Goal: Task Accomplishment & Management: Manage account settings

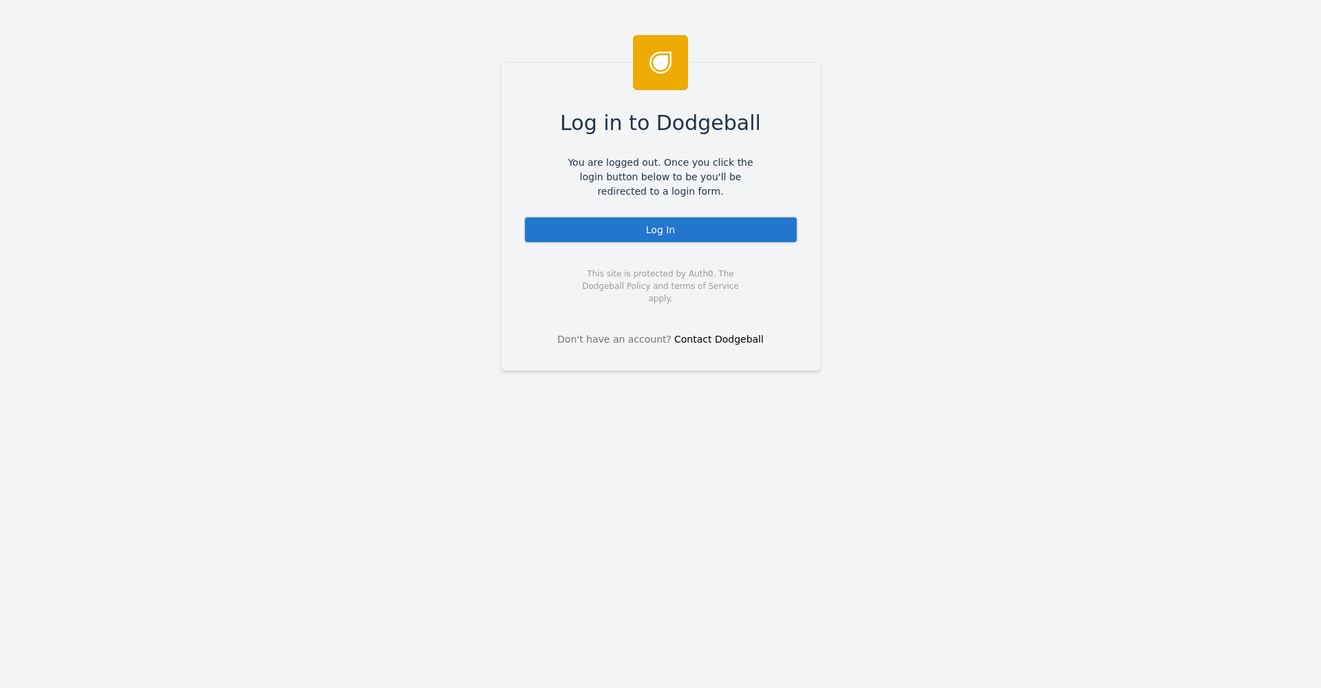
click at [567, 232] on div "Log In" at bounding box center [661, 230] width 275 height 28
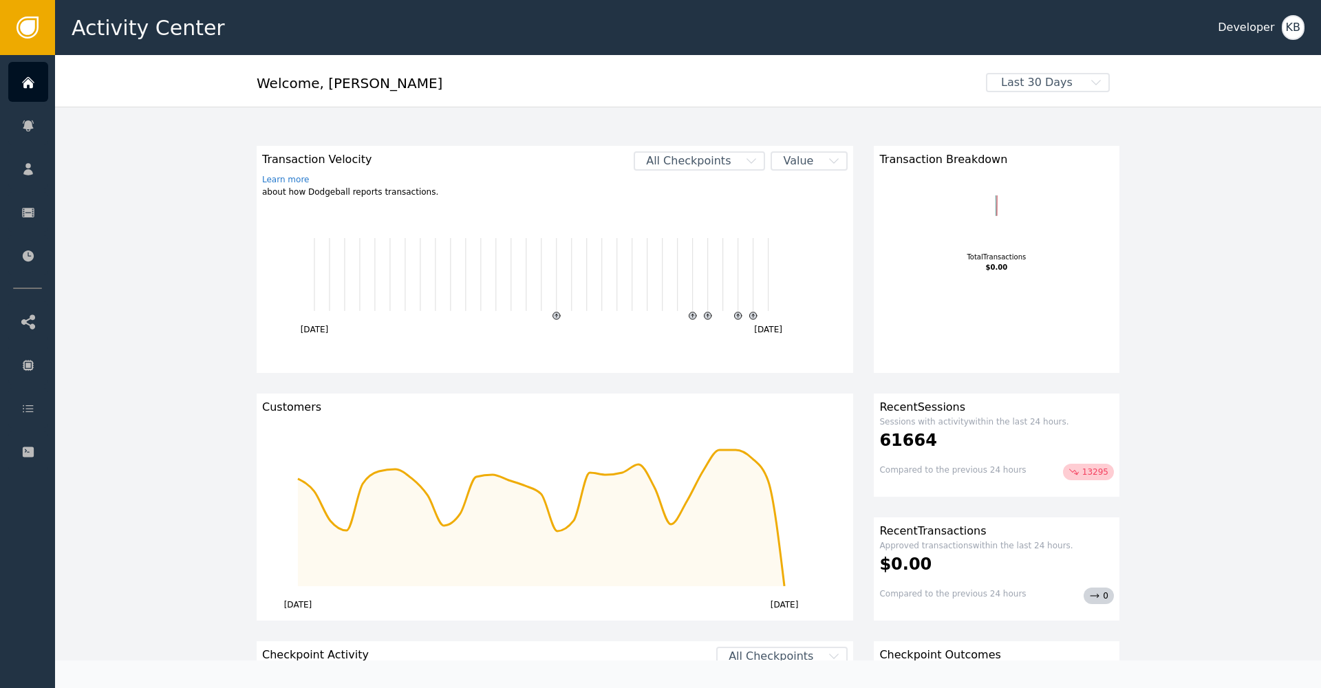
scroll to position [3, 0]
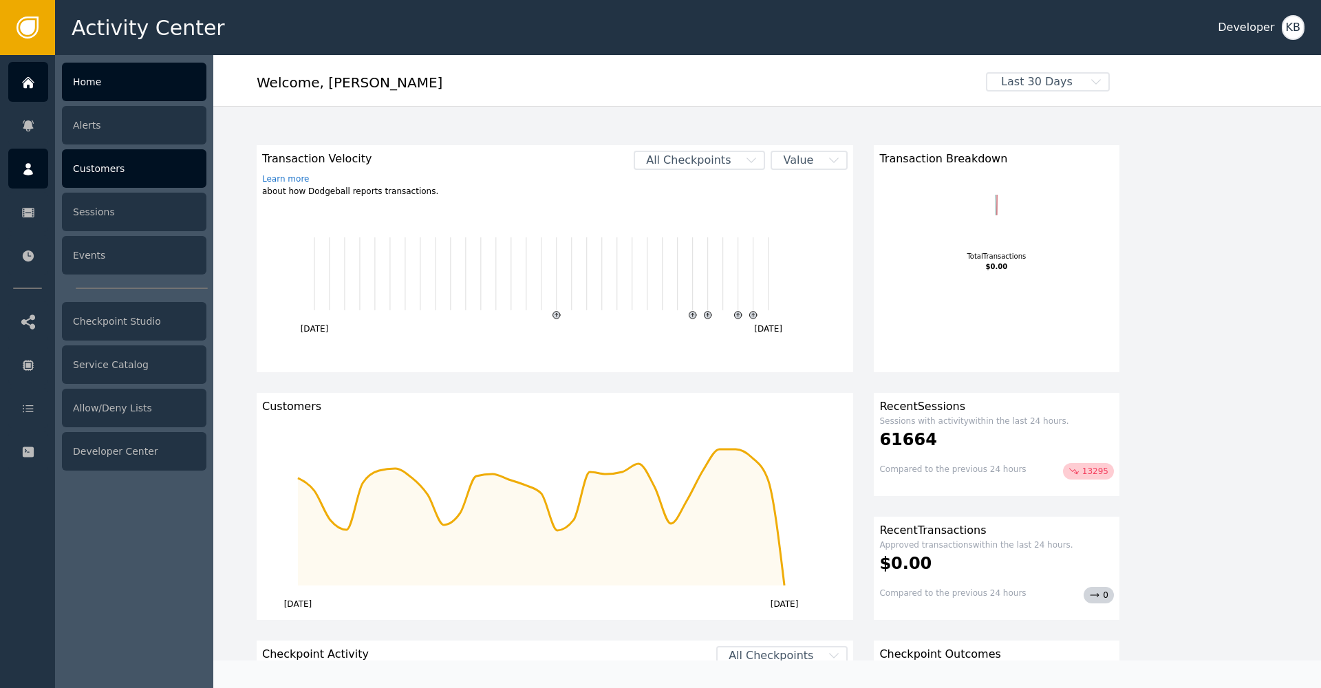
click at [19, 149] on div "Home Alerts Customers Sessions Events Checkpoint Studio Service Catalog Allow/D…" at bounding box center [27, 371] width 55 height 633
click at [18, 160] on div at bounding box center [28, 169] width 40 height 40
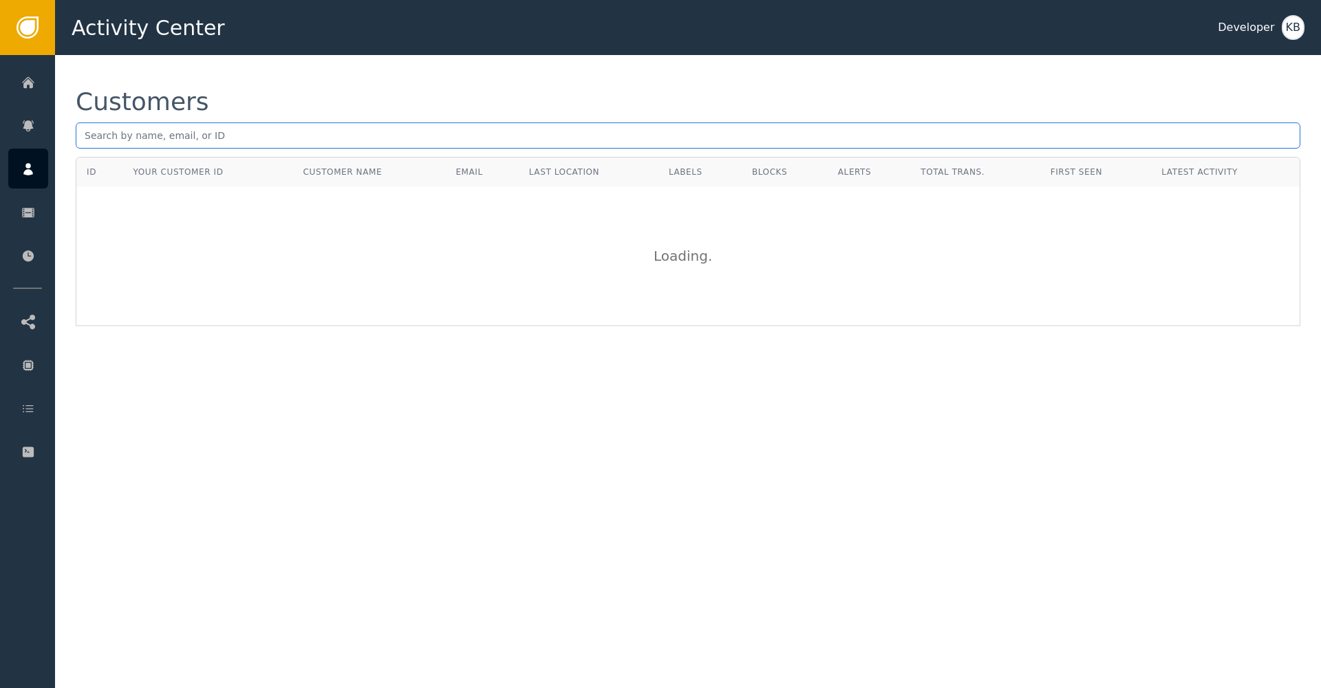
click at [310, 147] on input "text" at bounding box center [688, 136] width 1225 height 26
paste input "[PERSON_NAME][EMAIL_ADDRESS][DOMAIN_NAME]"
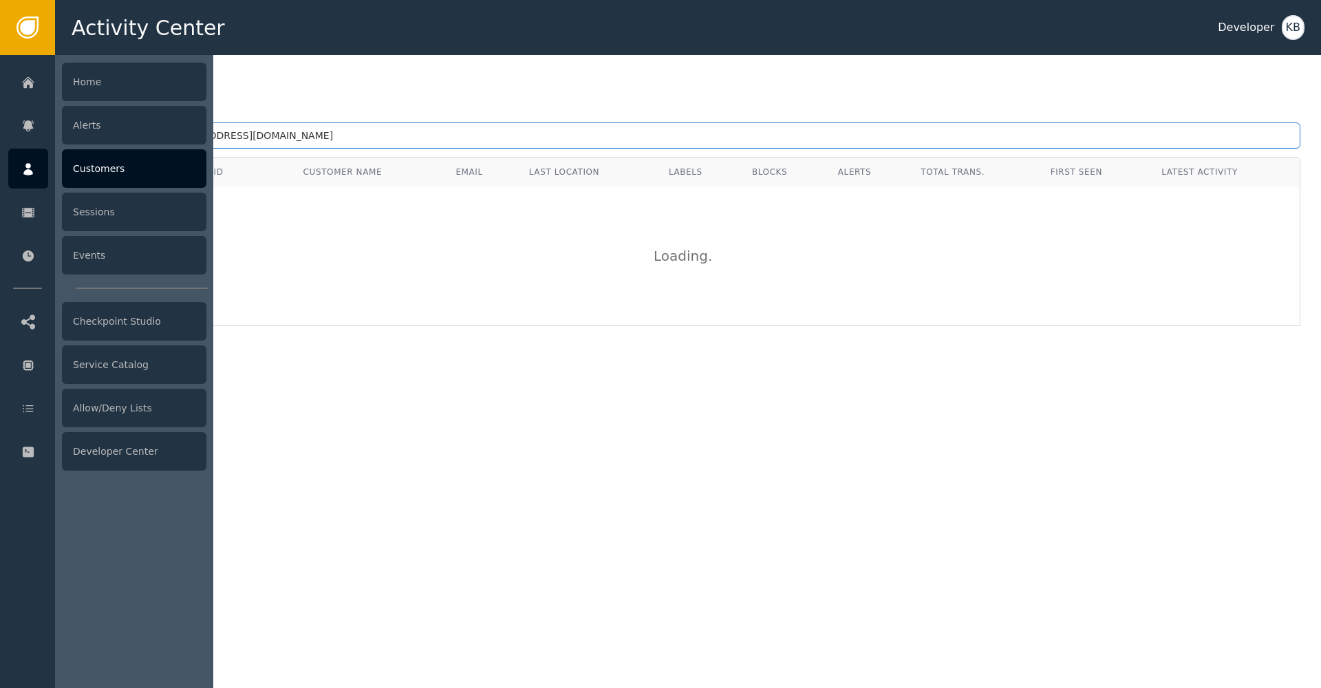
drag, startPoint x: 221, startPoint y: 136, endPoint x: 0, endPoint y: 134, distance: 220.9
click at [0, 55] on div "Activity Center Developer KB Home Alerts Customers Sessions Events Checkpoint S…" at bounding box center [660, 27] width 1321 height 55
paste input "[EMAIL_ADDRESS]"
type input "[EMAIL_ADDRESS][DOMAIN_NAME]"
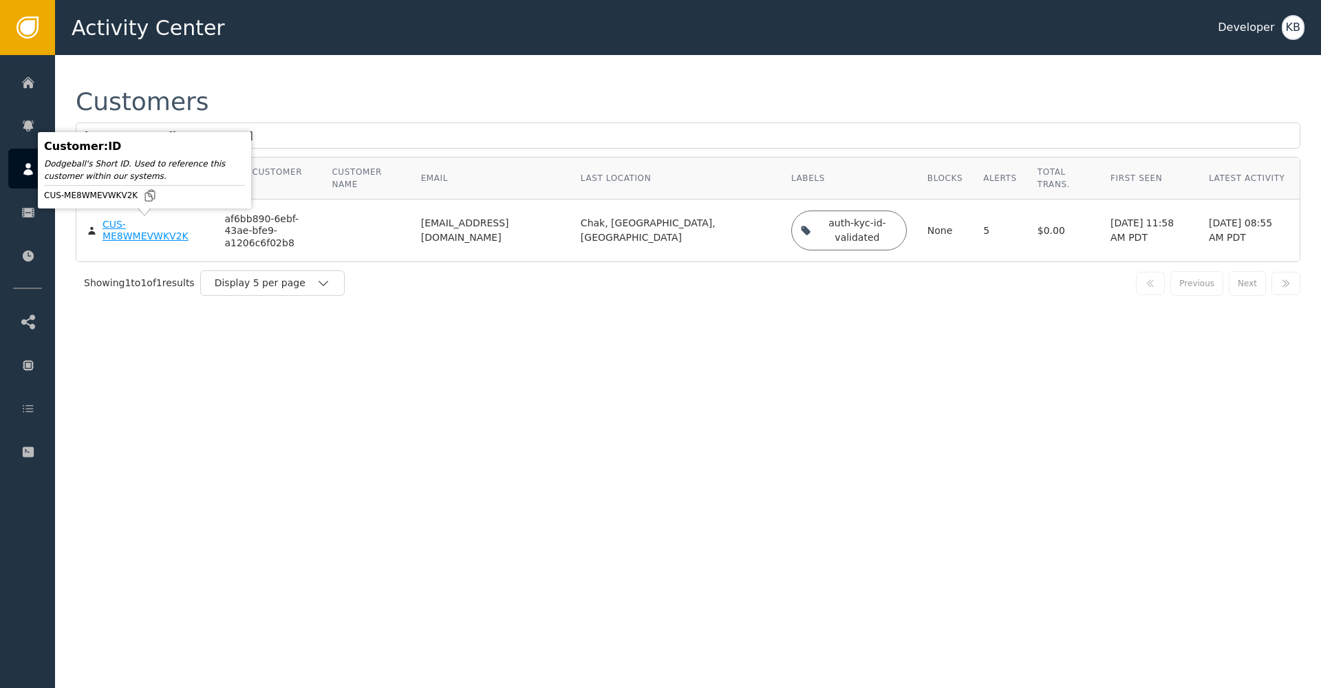
click at [139, 231] on div "CUS-ME8WMEVWKV2K" at bounding box center [154, 231] width 102 height 24
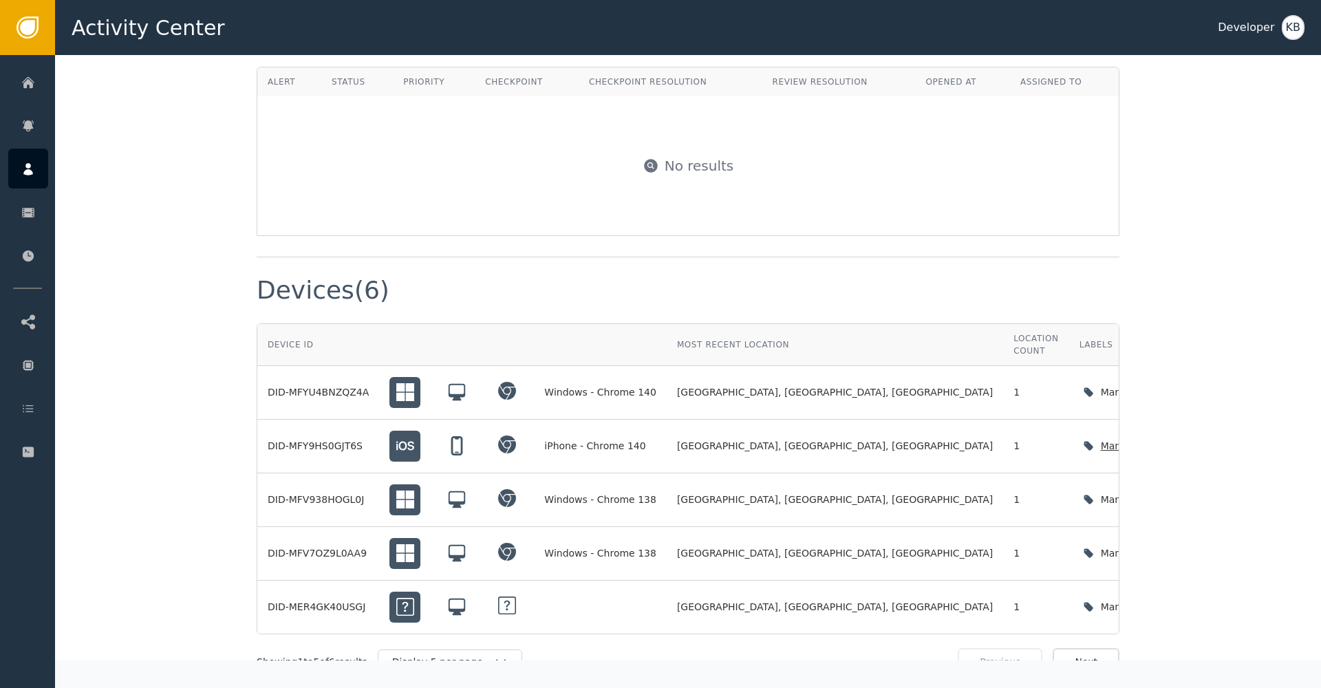
scroll to position [1166, 0]
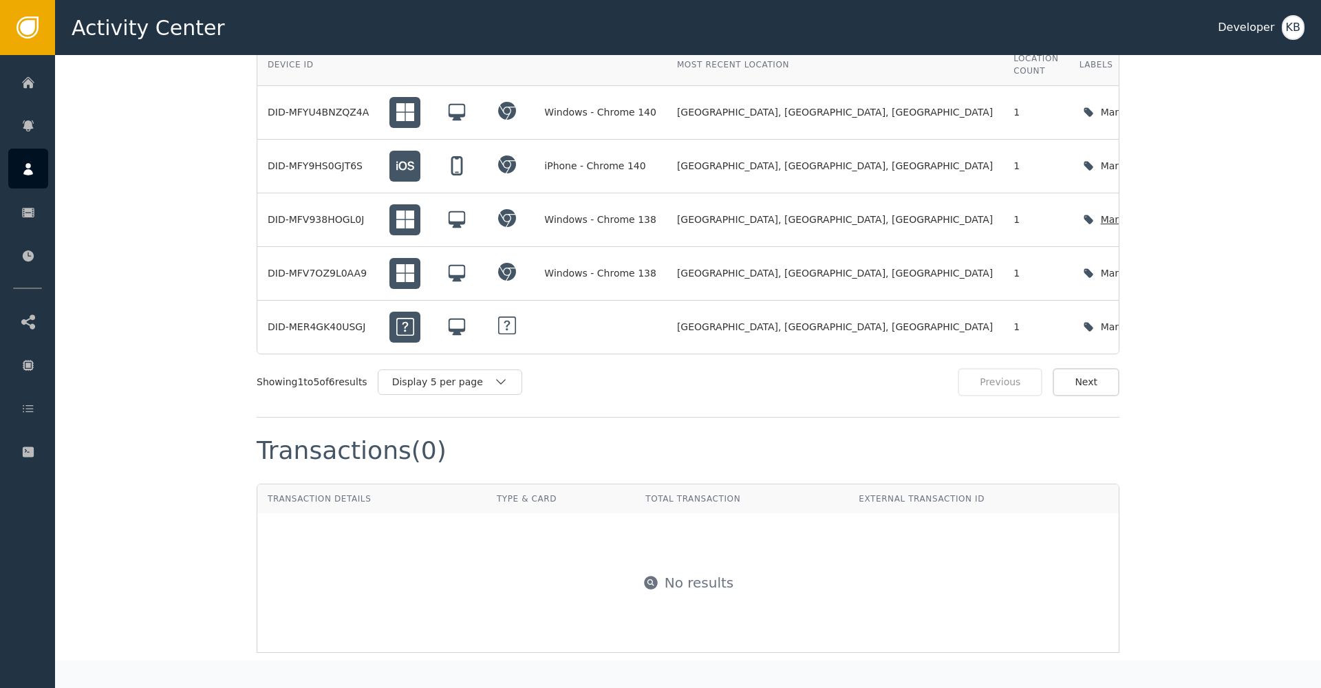
drag, startPoint x: 1063, startPoint y: 372, endPoint x: 1074, endPoint y: 357, distance: 19.1
click at [1243, 247] on td "[DATE] 07:57 AM PDT" at bounding box center [1305, 220] width 124 height 54
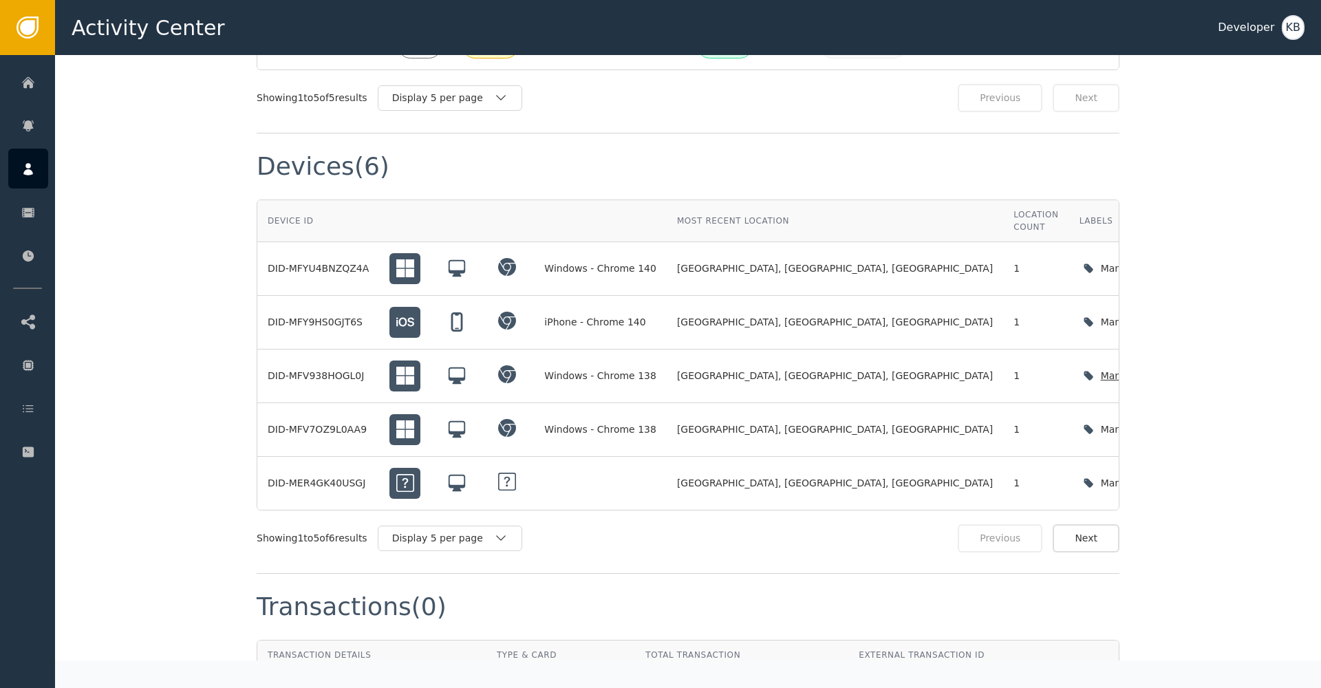
click at [1243, 357] on td "[DATE] 07:57 AM PDT" at bounding box center [1305, 377] width 124 height 54
click at [1094, 524] on button "Next" at bounding box center [1086, 538] width 67 height 28
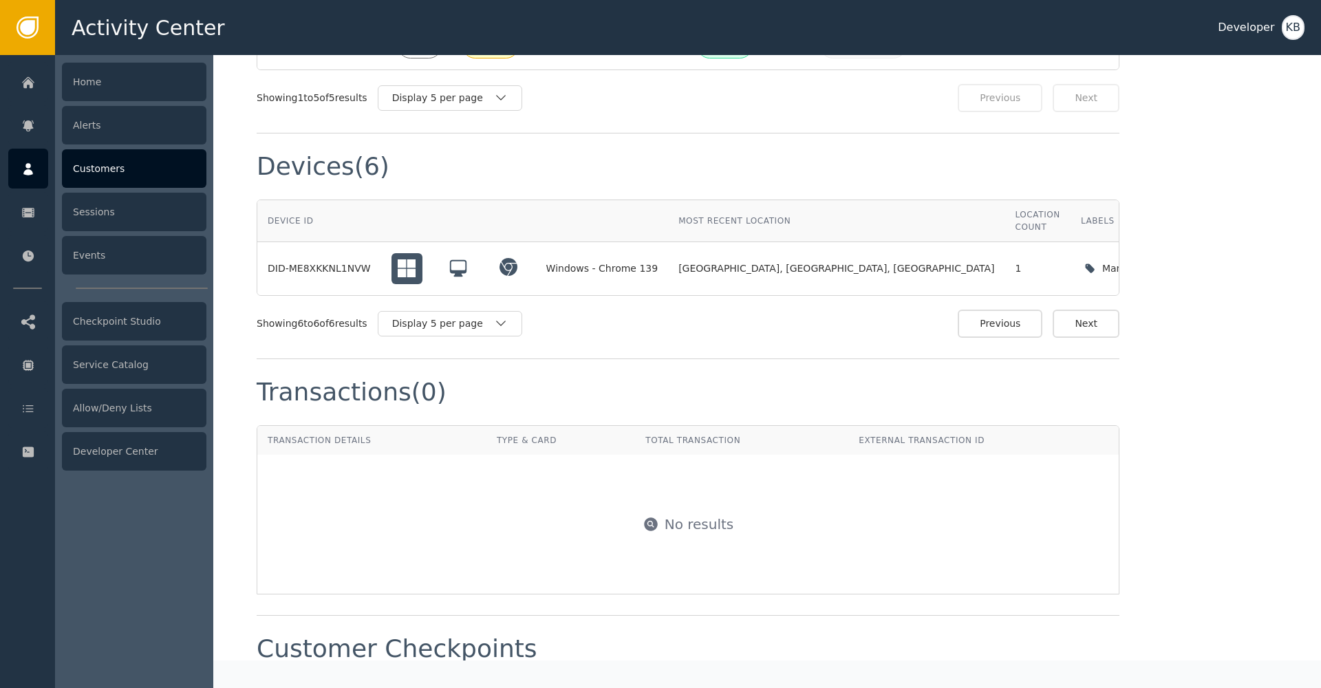
click at [28, 164] on icon at bounding box center [28, 169] width 10 height 12
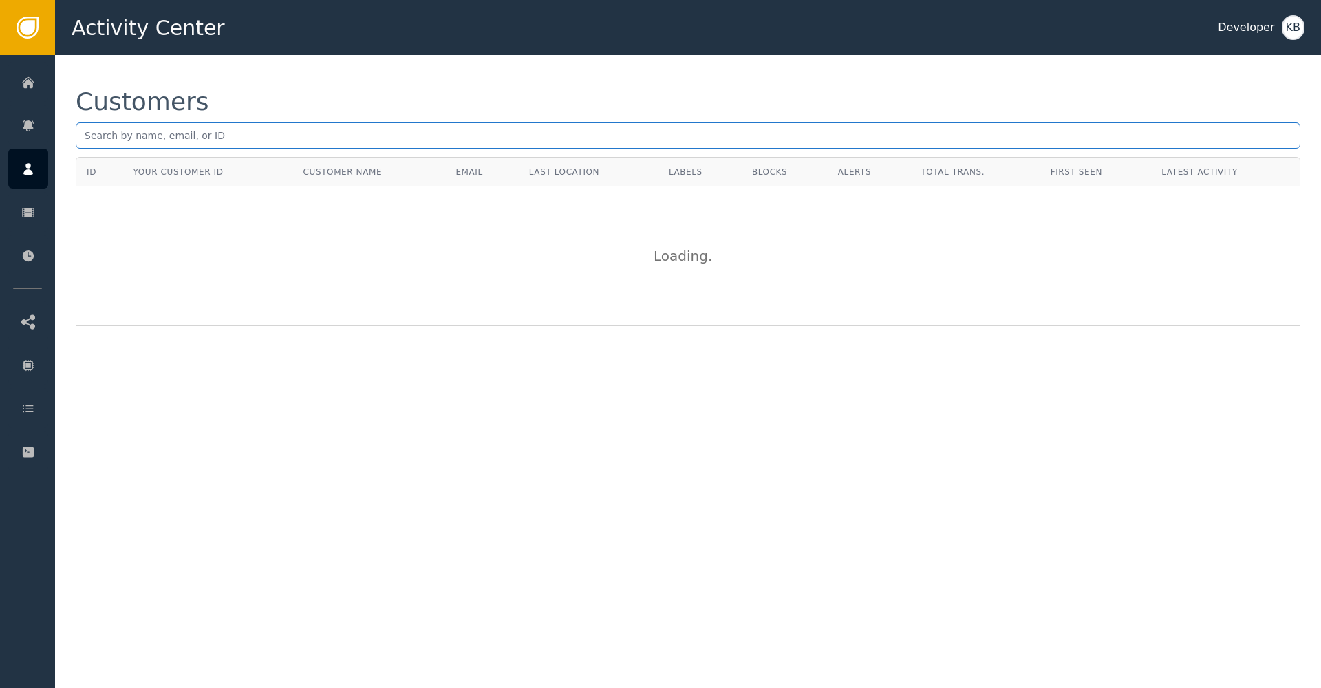
click at [396, 136] on input "text" at bounding box center [688, 136] width 1225 height 26
paste input "[EMAIL_ADDRESS][DOMAIN_NAME]"
type input "[EMAIL_ADDRESS][DOMAIN_NAME]"
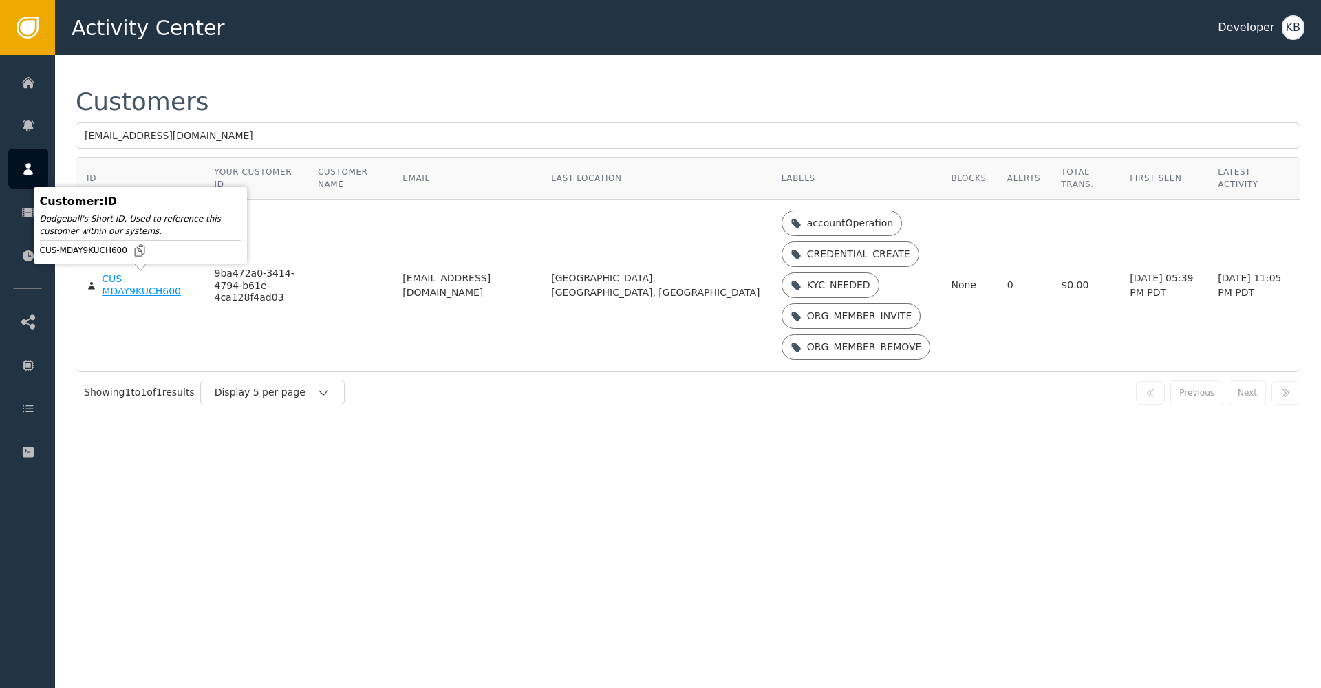
click at [107, 55] on body "Activity Center Developer KB Home Alerts Customers Sessions Events Checkpoint S…" at bounding box center [660, 27] width 1321 height 55
click at [109, 279] on div "CUS-MDAY9KUCH600" at bounding box center [148, 285] width 92 height 24
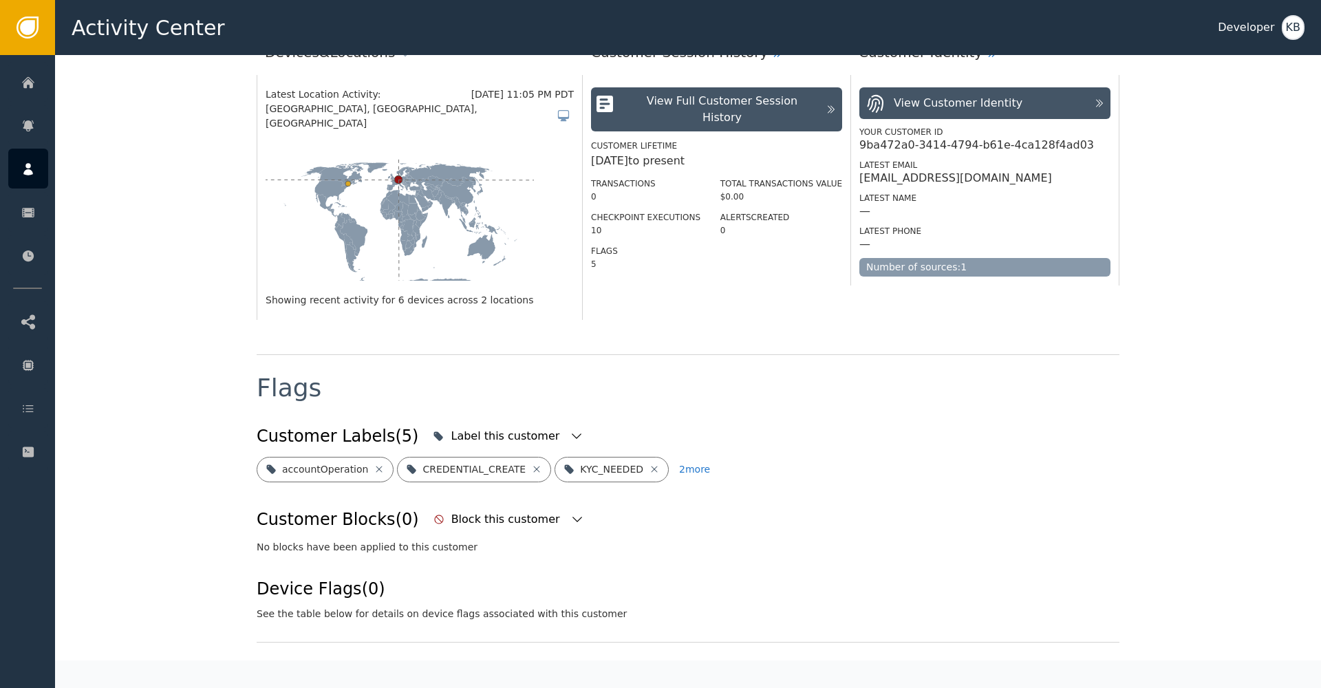
scroll to position [227, 0]
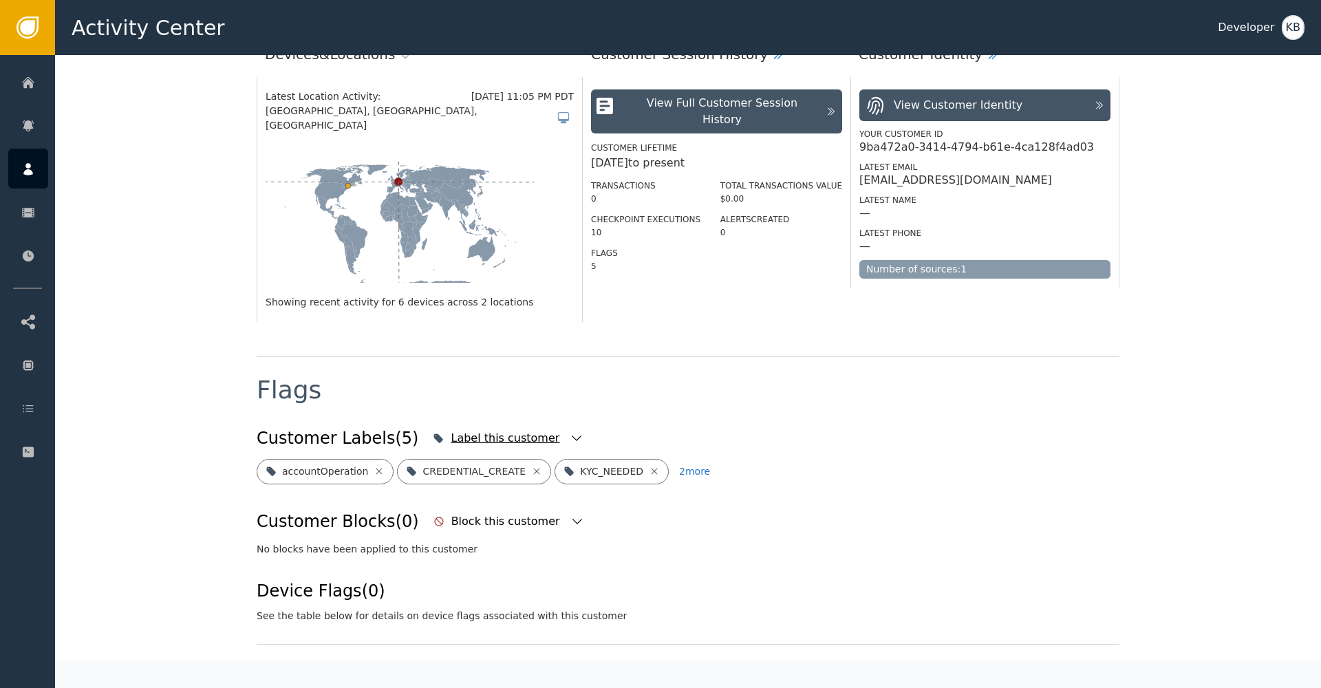
click at [554, 423] on div "Customer Labels (5) Label this customer" at bounding box center [688, 438] width 863 height 30
click at [551, 423] on div "Label this customer" at bounding box center [508, 438] width 158 height 30
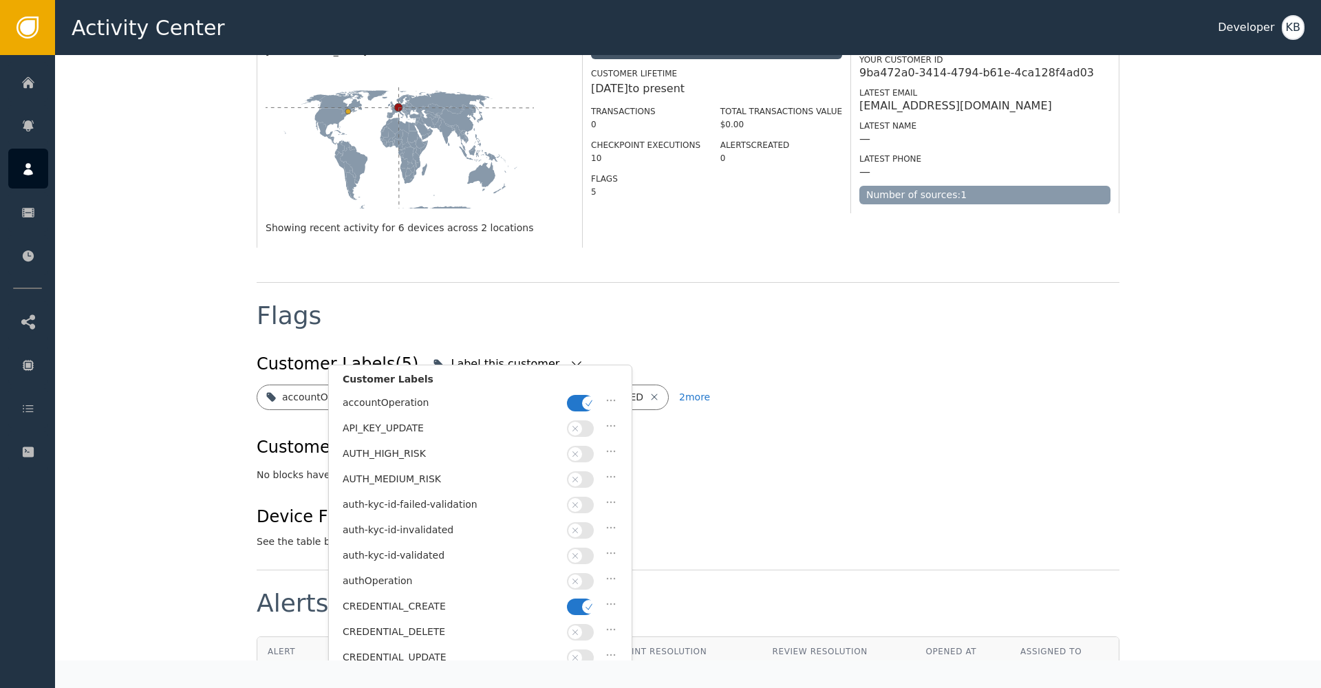
scroll to position [348, 0]
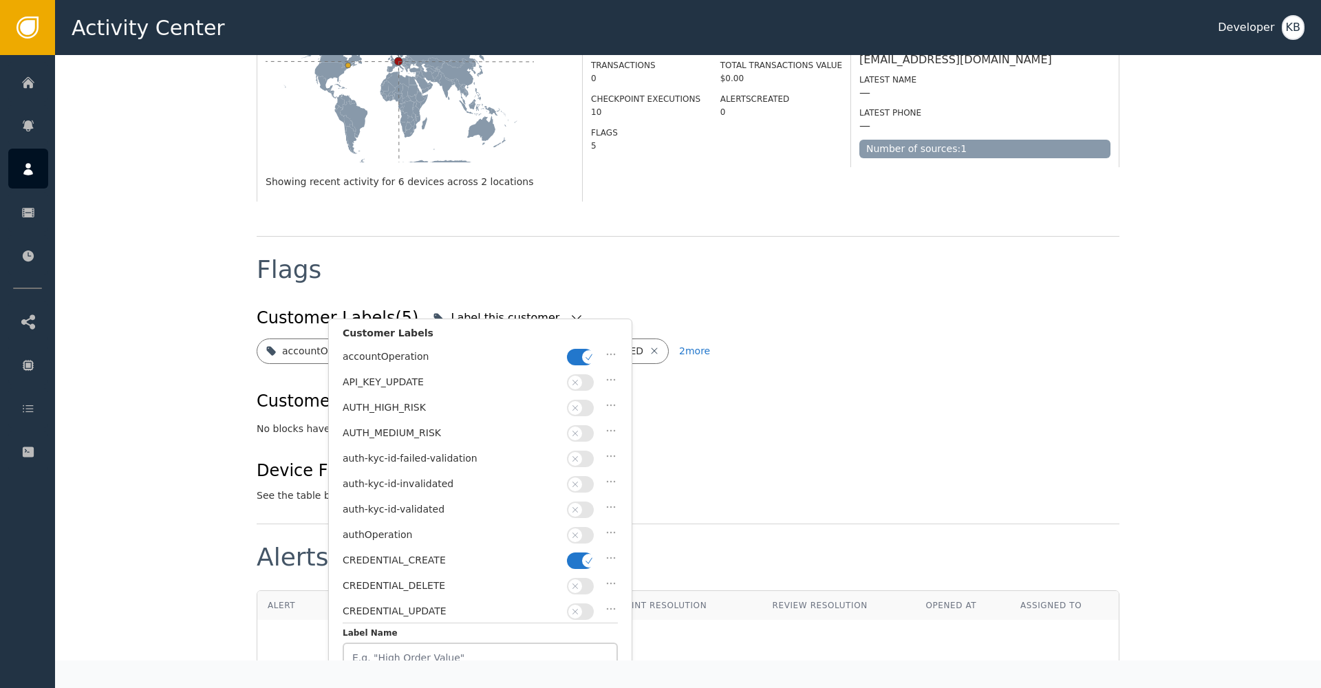
click at [583, 354] on span "button" at bounding box center [589, 357] width 14 height 14
click at [577, 555] on button "button" at bounding box center [580, 561] width 27 height 17
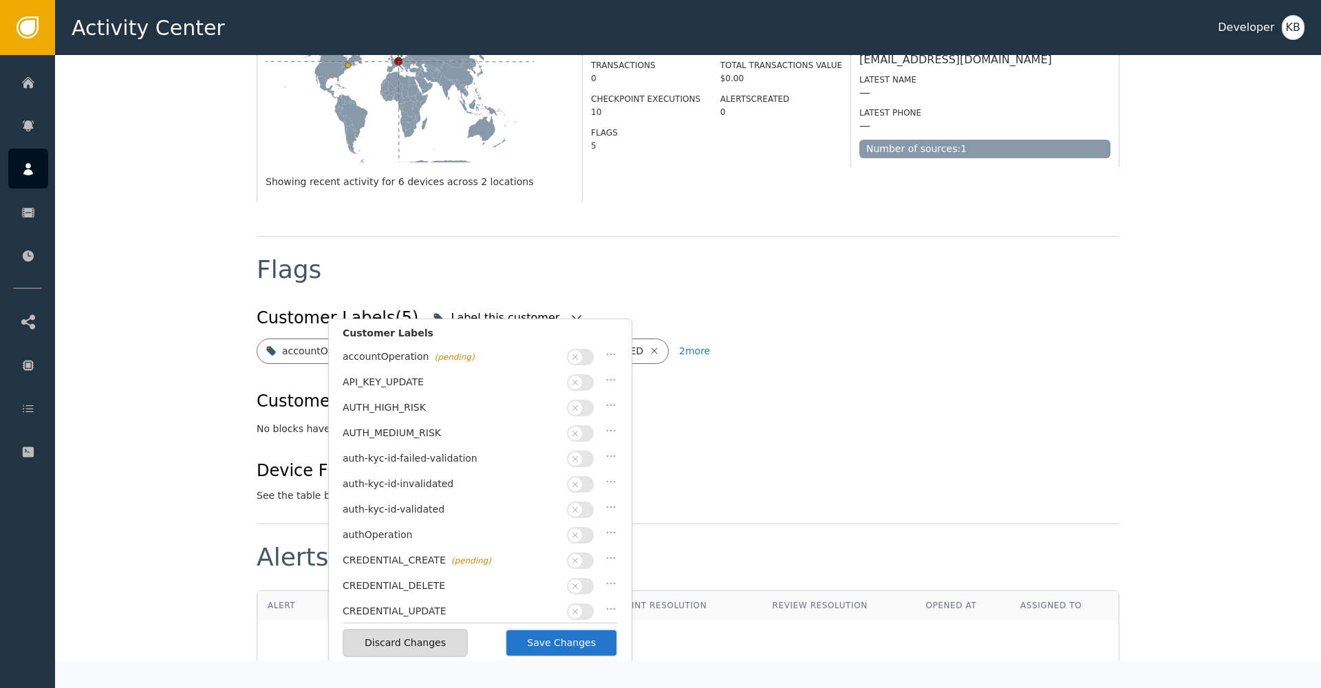
click at [574, 507] on icon "button" at bounding box center [576, 510] width 6 height 6
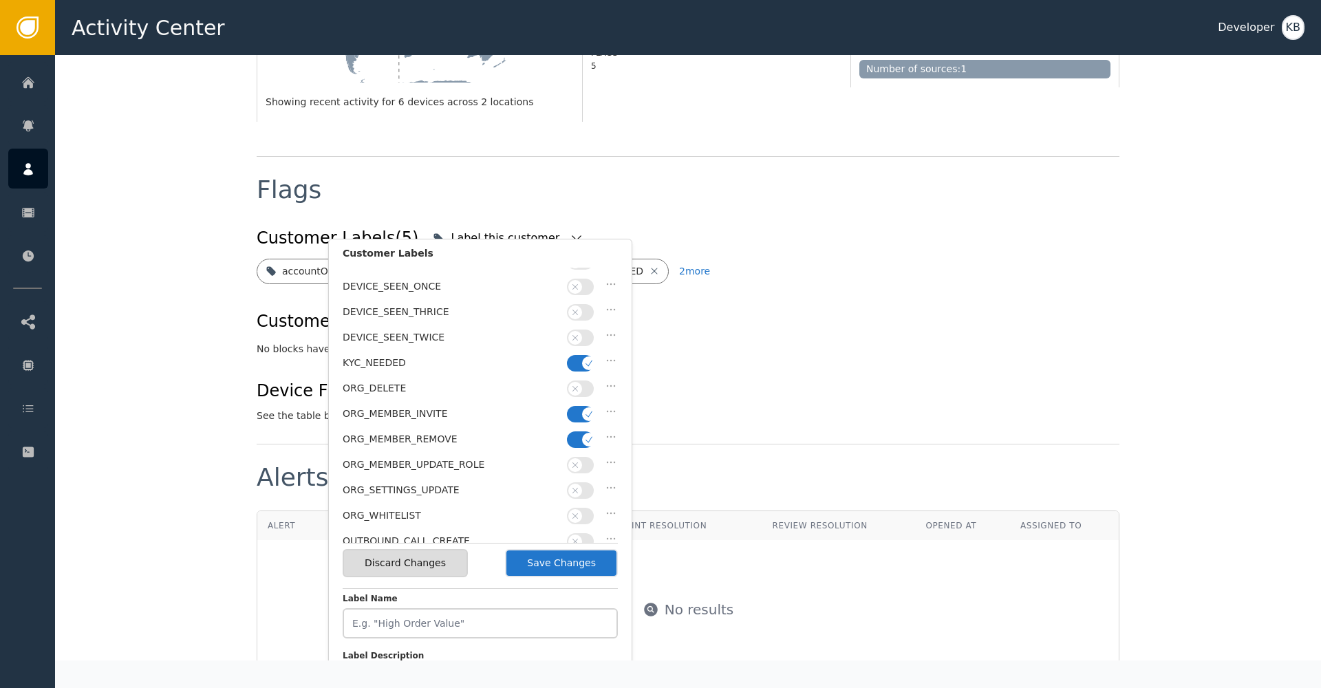
scroll to position [272, 0]
click at [583, 355] on span "button" at bounding box center [589, 362] width 14 height 14
drag, startPoint x: 576, startPoint y: 398, endPoint x: 580, endPoint y: 424, distance: 25.8
click at [577, 405] on button "button" at bounding box center [580, 413] width 27 height 17
drag, startPoint x: 580, startPoint y: 429, endPoint x: 586, endPoint y: 514, distance: 85.5
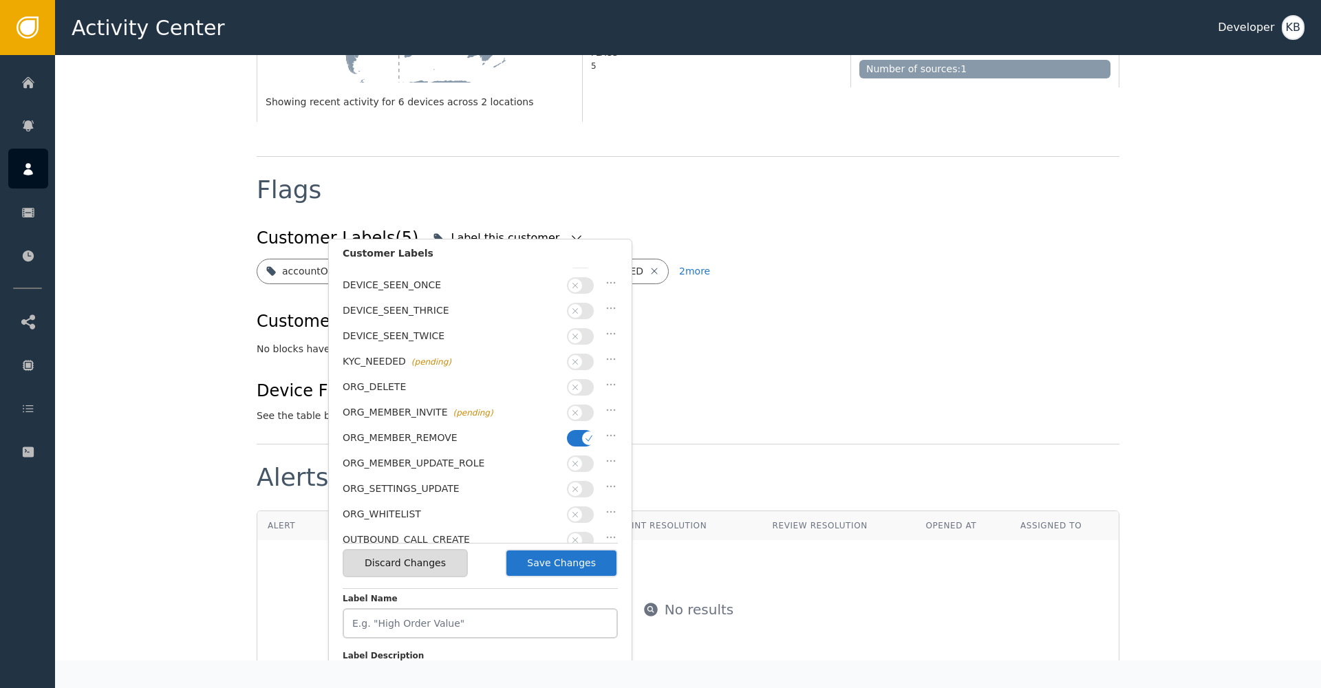
click at [581, 430] on button "button" at bounding box center [580, 438] width 27 height 17
click at [590, 565] on button "Save Changes" at bounding box center [561, 563] width 113 height 28
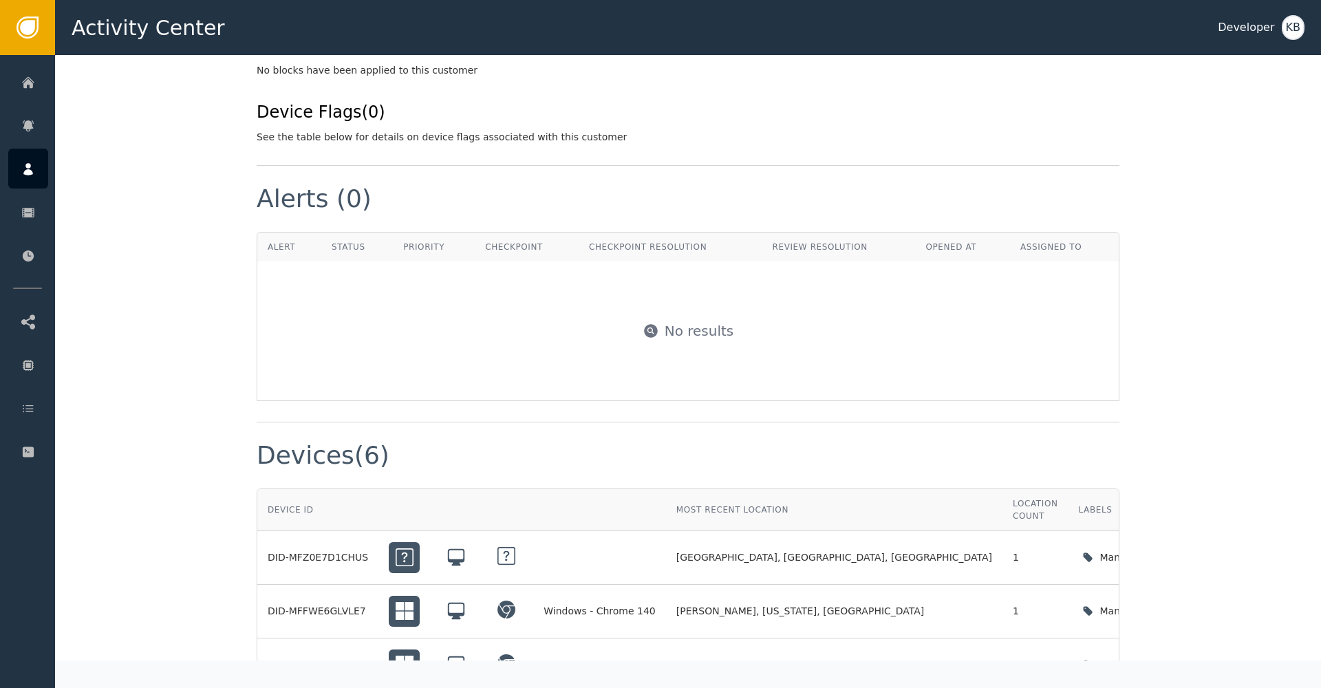
scroll to position [922, 0]
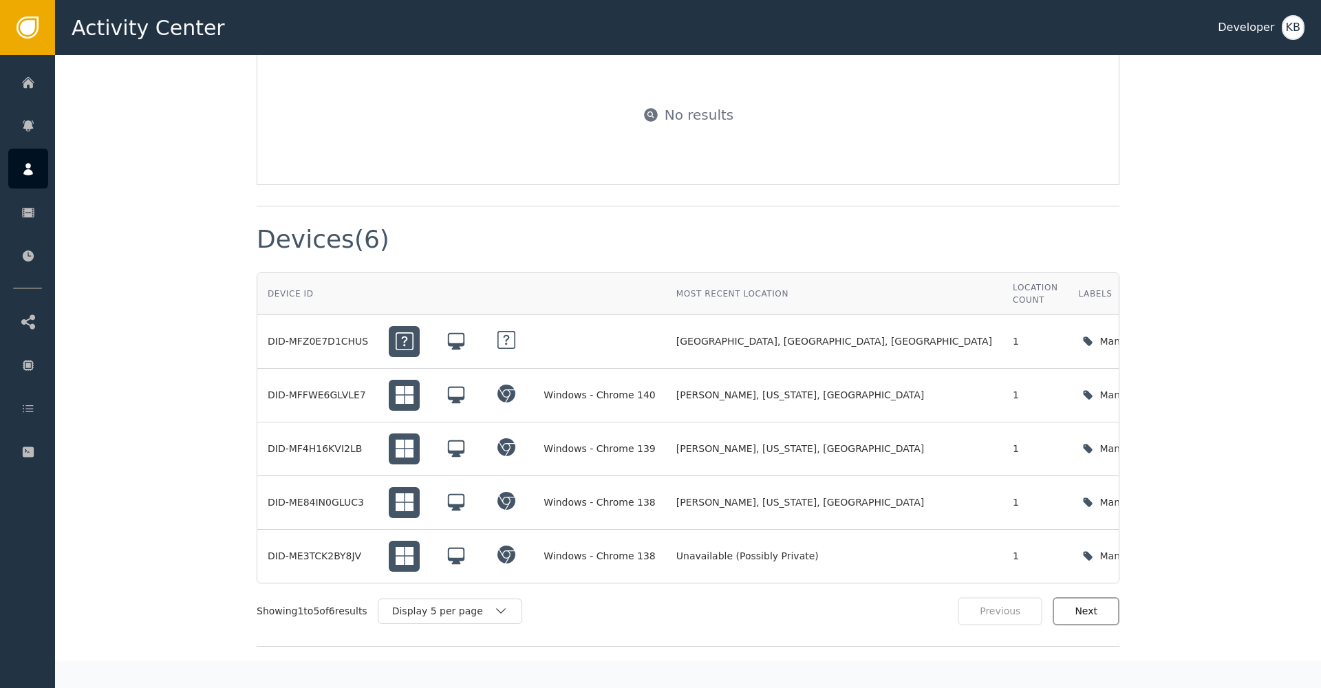
click at [1102, 600] on button "Next" at bounding box center [1086, 611] width 67 height 28
